Goal: Task Accomplishment & Management: Manage account settings

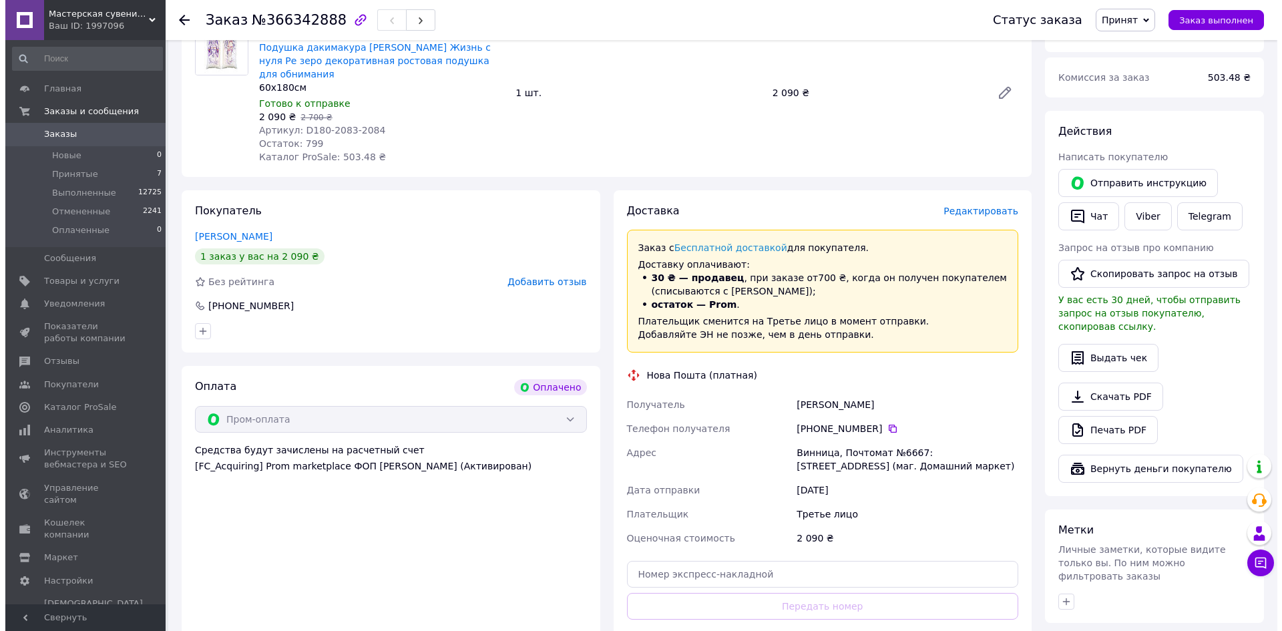
scroll to position [134, 0]
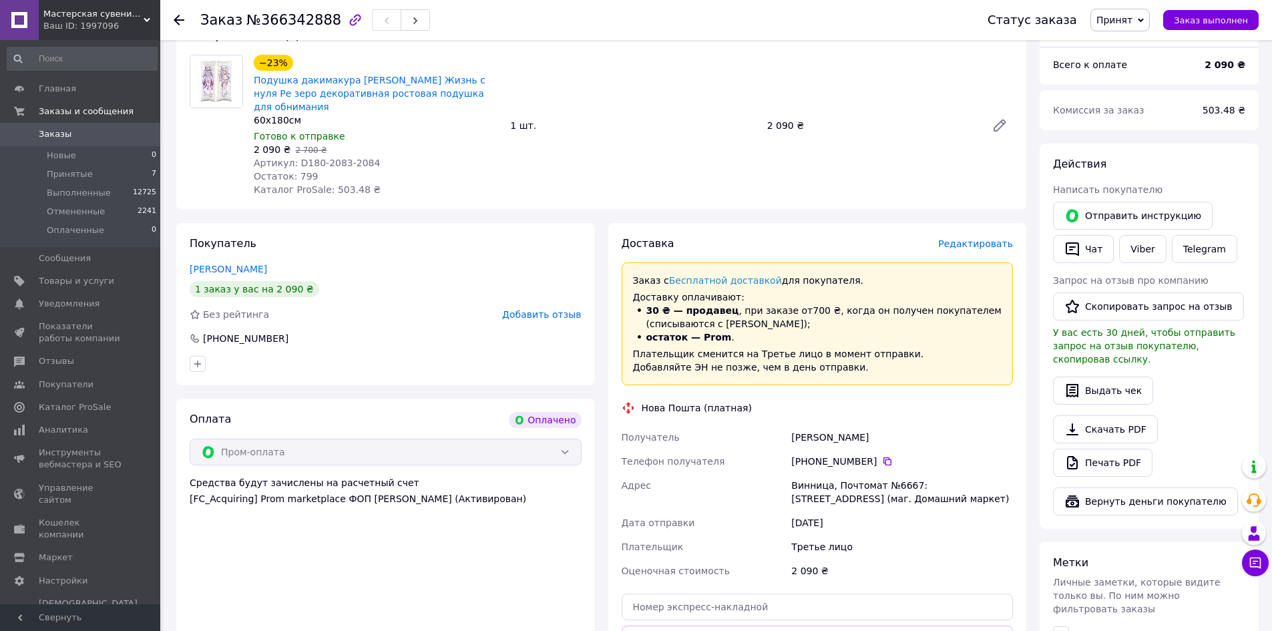
click at [523, 240] on div "Покупатель [PERSON_NAME] Данііл 1 заказ у вас на 2 090 ₴ Без рейтинга Добавить …" at bounding box center [385, 304] width 419 height 162
click at [981, 238] on span "Редактировать" at bounding box center [975, 243] width 75 height 11
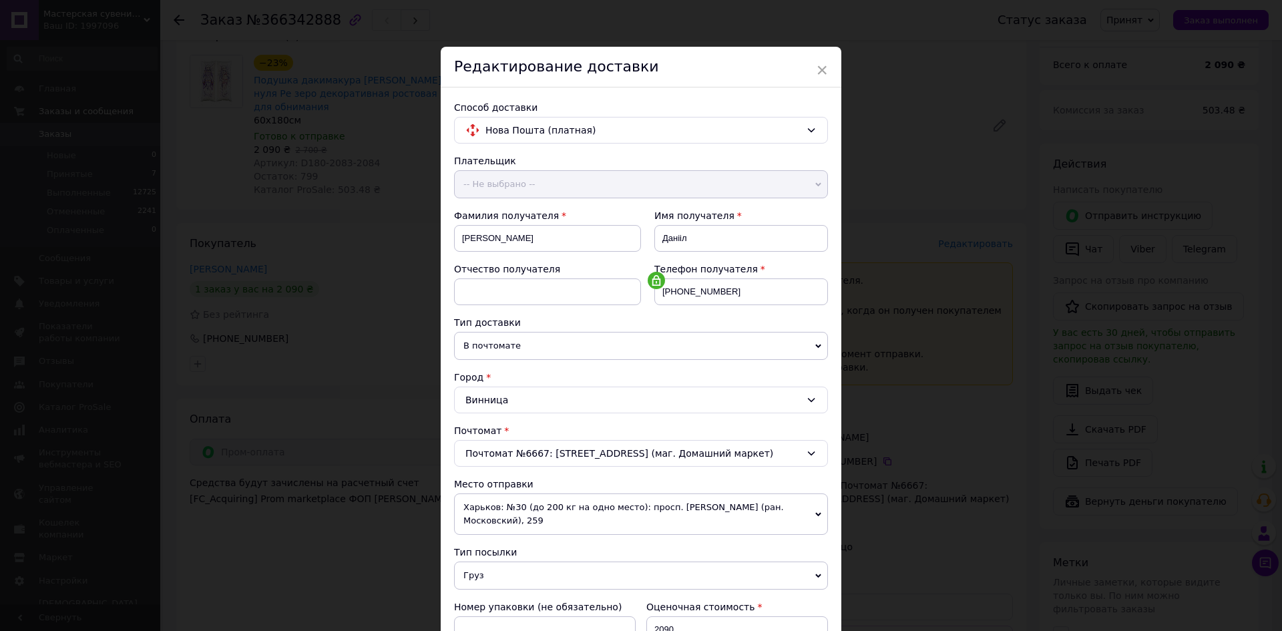
click at [563, 346] on span "В почтомате" at bounding box center [641, 346] width 374 height 28
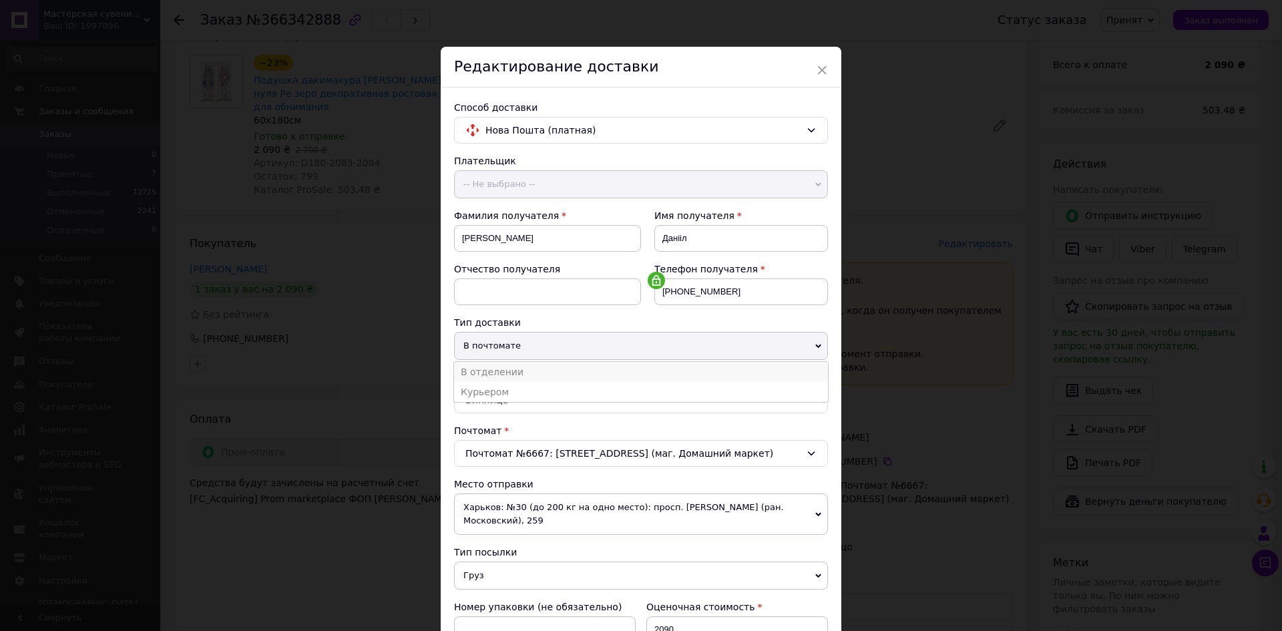
click at [518, 371] on li "В отделении" at bounding box center [641, 372] width 374 height 20
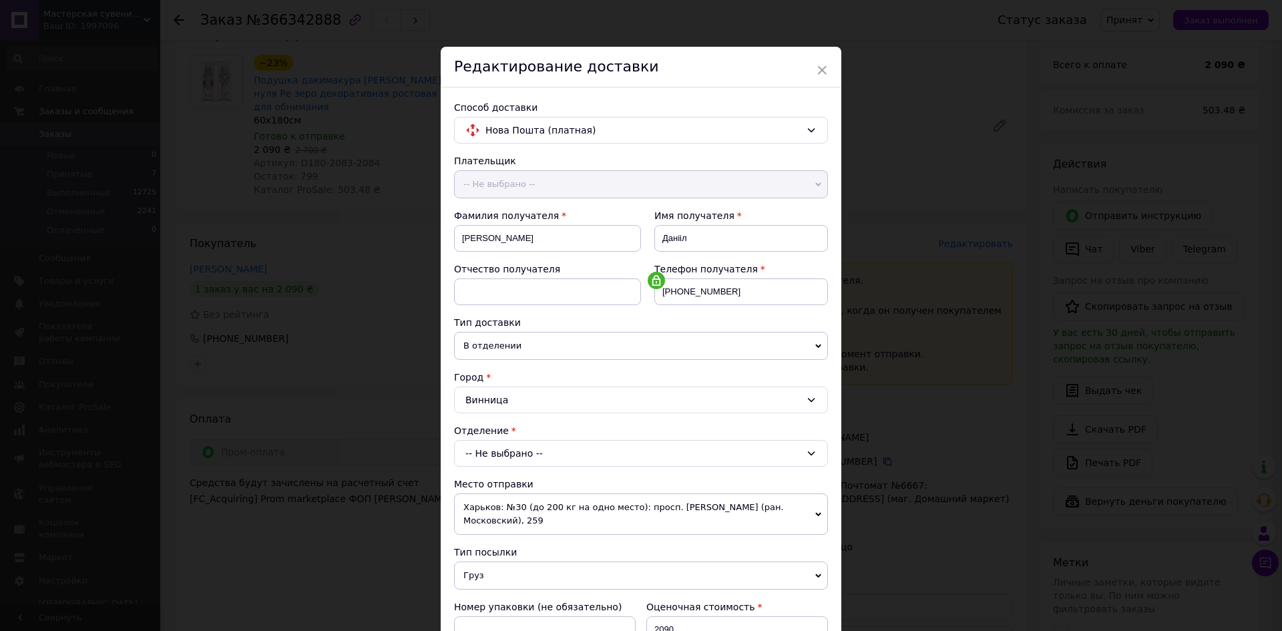
click at [564, 450] on div "-- Не выбрано --" at bounding box center [641, 453] width 374 height 27
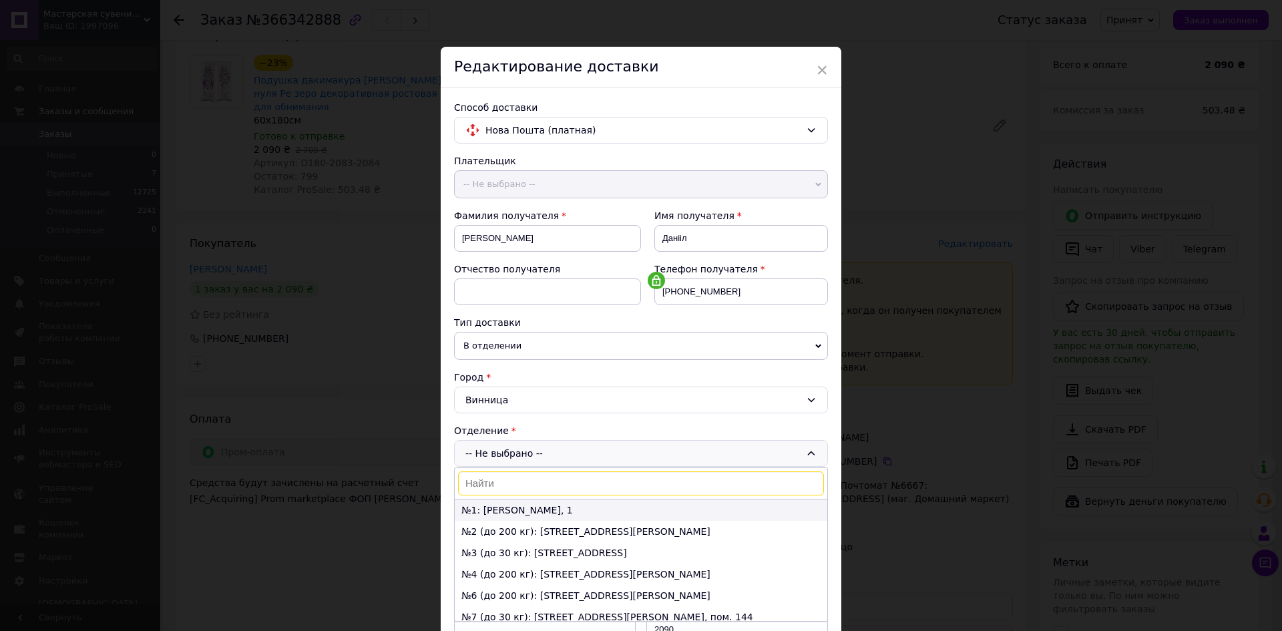
click at [537, 513] on li "№1: [PERSON_NAME], 1" at bounding box center [641, 509] width 373 height 21
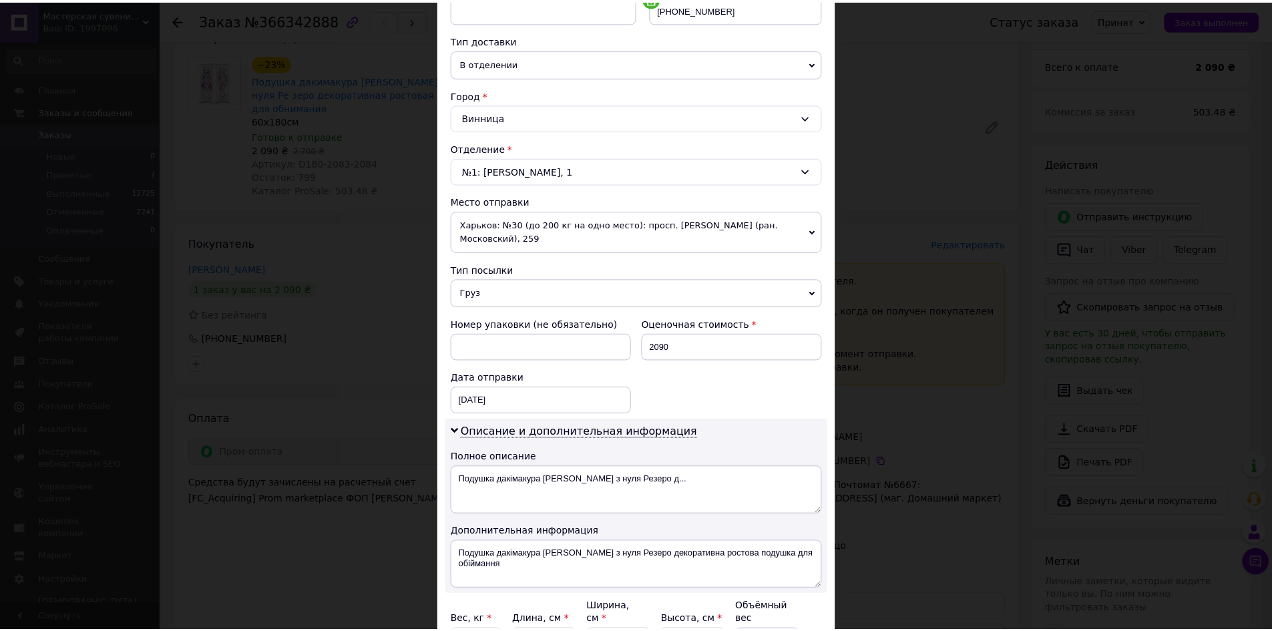
scroll to position [401, 0]
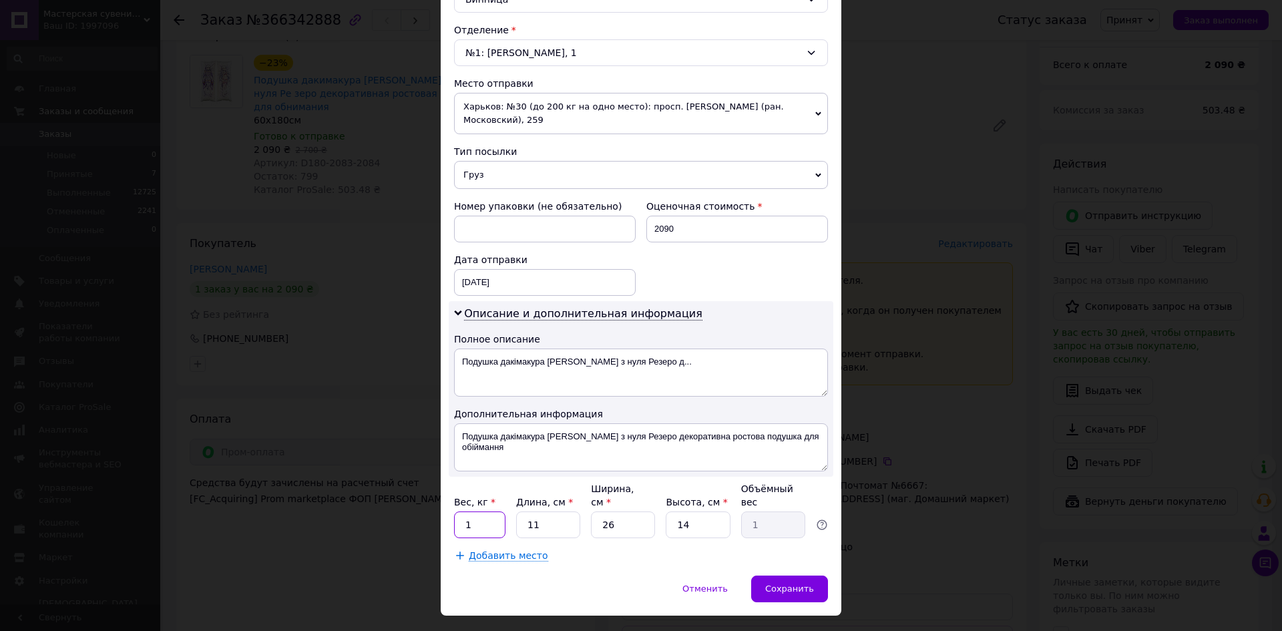
drag, startPoint x: 475, startPoint y: 507, endPoint x: 465, endPoint y: 507, distance: 9.3
click at [465, 511] on input "1" at bounding box center [479, 524] width 51 height 27
type input "4"
drag, startPoint x: 543, startPoint y: 513, endPoint x: 521, endPoint y: 513, distance: 21.4
click at [521, 513] on input "11" at bounding box center [548, 524] width 64 height 27
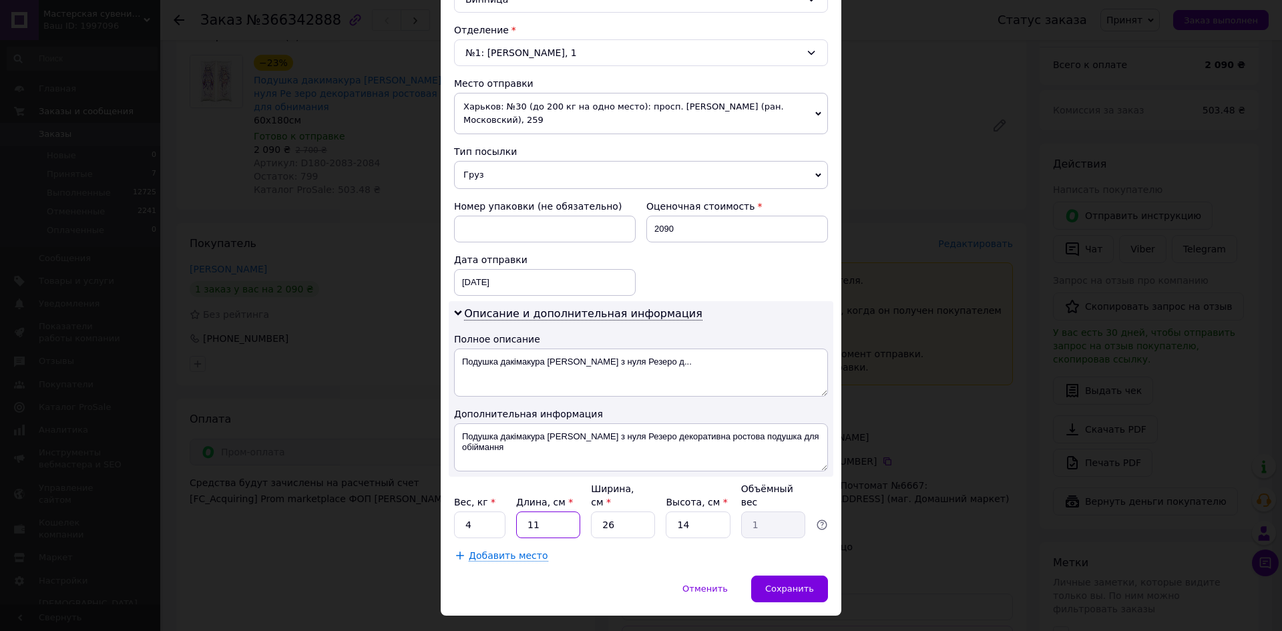
type input "7"
type input "0.64"
type input "70"
type input "6.37"
type input "70"
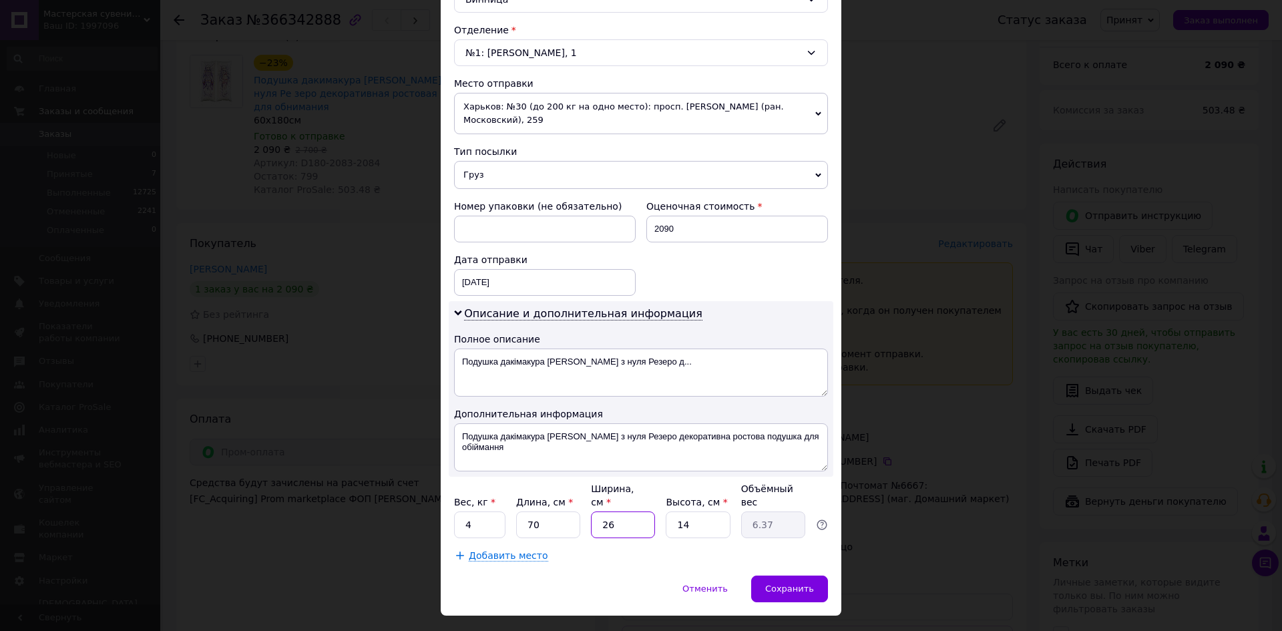
drag, startPoint x: 622, startPoint y: 510, endPoint x: 595, endPoint y: 510, distance: 26.7
click at [595, 511] on input "26" at bounding box center [623, 524] width 64 height 27
type input "4"
type input "0.98"
type input "40"
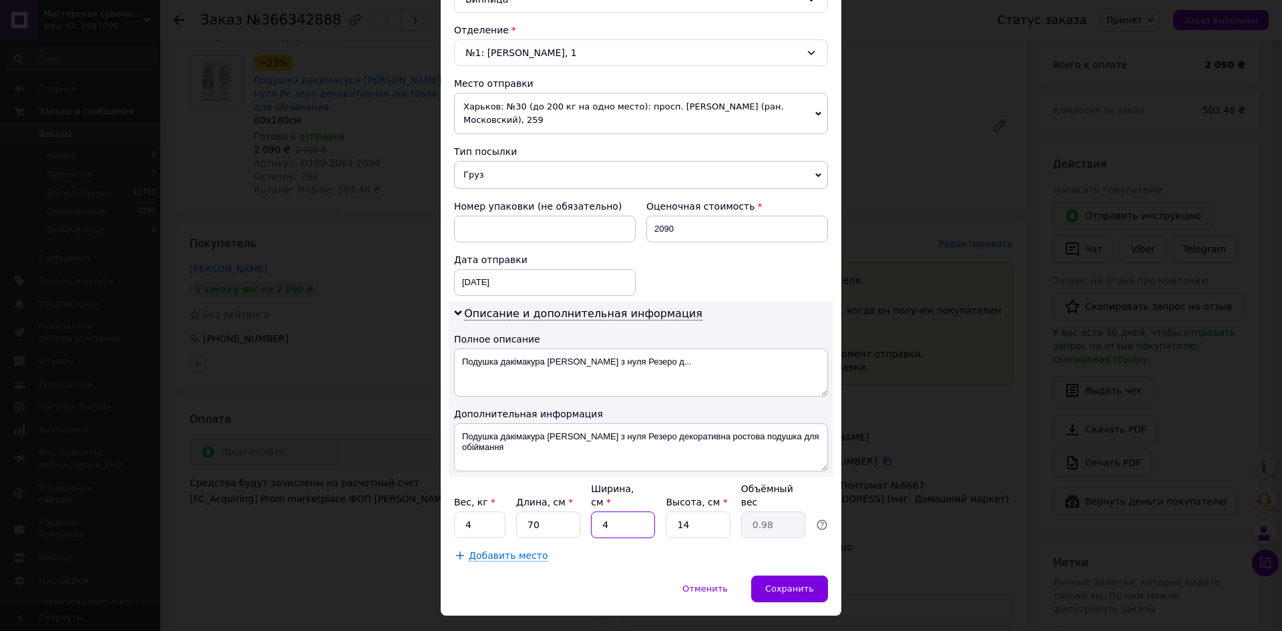
type input "9.8"
type input "40"
drag, startPoint x: 690, startPoint y: 506, endPoint x: 654, endPoint y: 510, distance: 36.3
click at [654, 510] on div "Вес, кг * 4 Длина, см * 70 Ширина, см * 40 Высота, см * 14 Объёмный вес 9.8" at bounding box center [641, 510] width 374 height 56
type input "4"
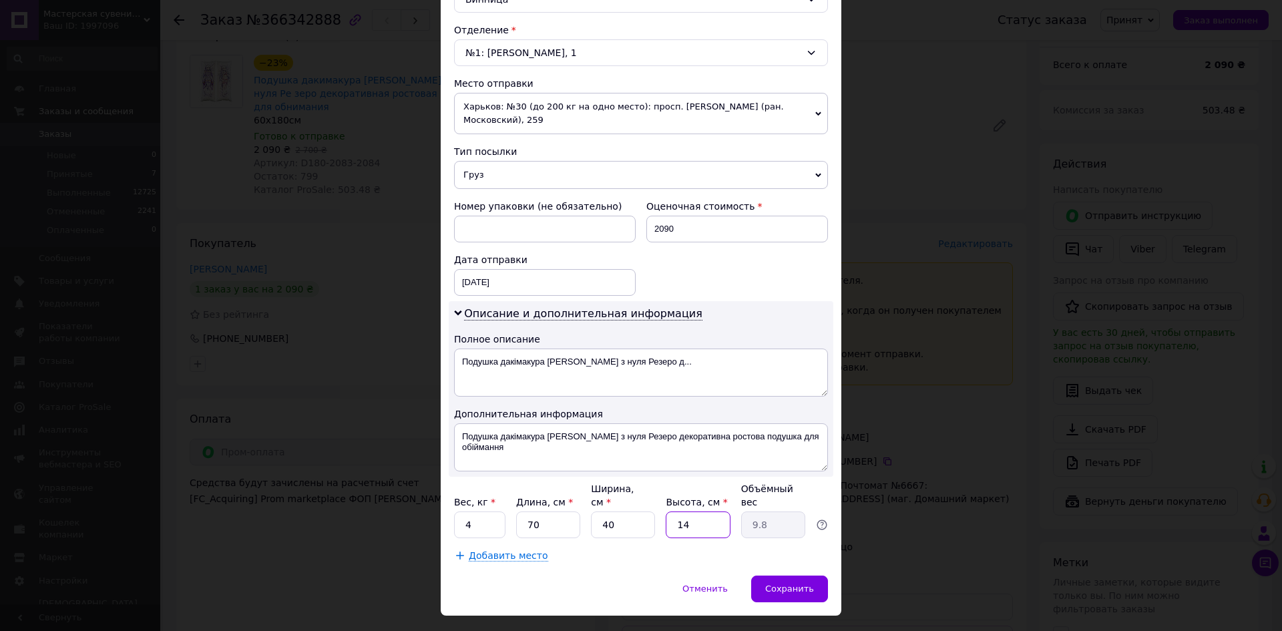
type input "2.8"
type input "42"
type input "29.4"
type input "42"
click at [479, 283] on div "[DATE] < 2025 > < Октябрь > Пн Вт Ср Чт Пт Сб Вс 29 30 1 2 3 4 5 6 7 8 9 10 11 …" at bounding box center [545, 282] width 182 height 27
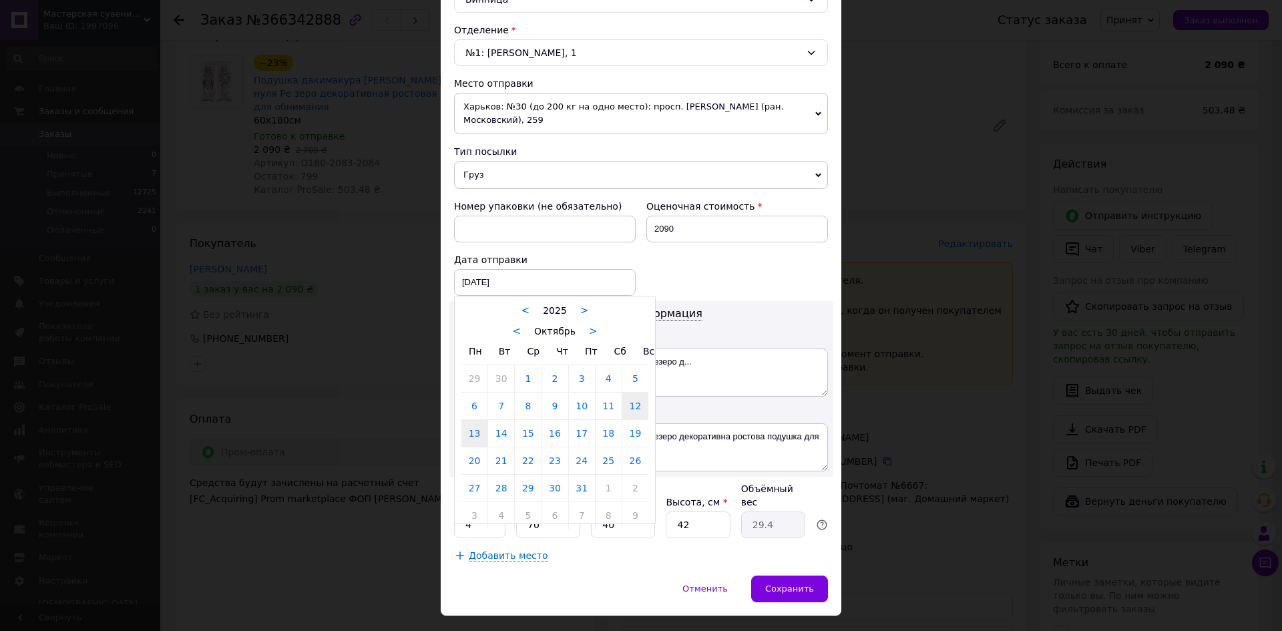
click at [471, 437] on link "13" at bounding box center [474, 433] width 26 height 27
type input "[DATE]"
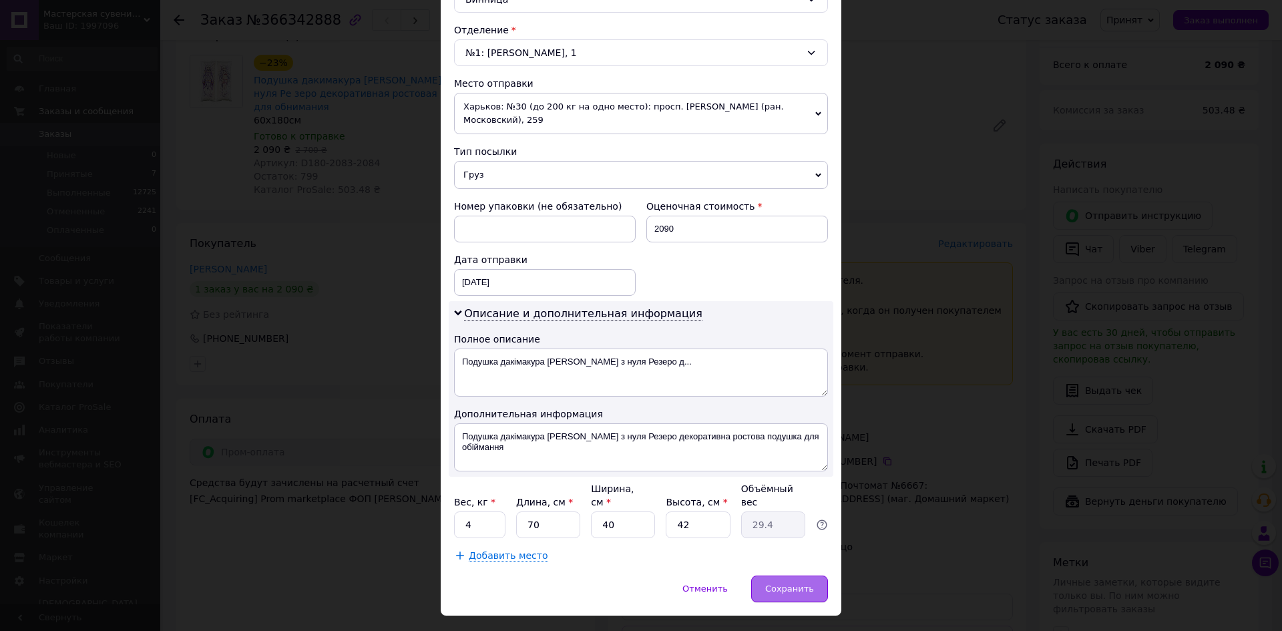
click at [792, 584] on span "Сохранить" at bounding box center [789, 589] width 49 height 10
